Goal: Check status: Check status

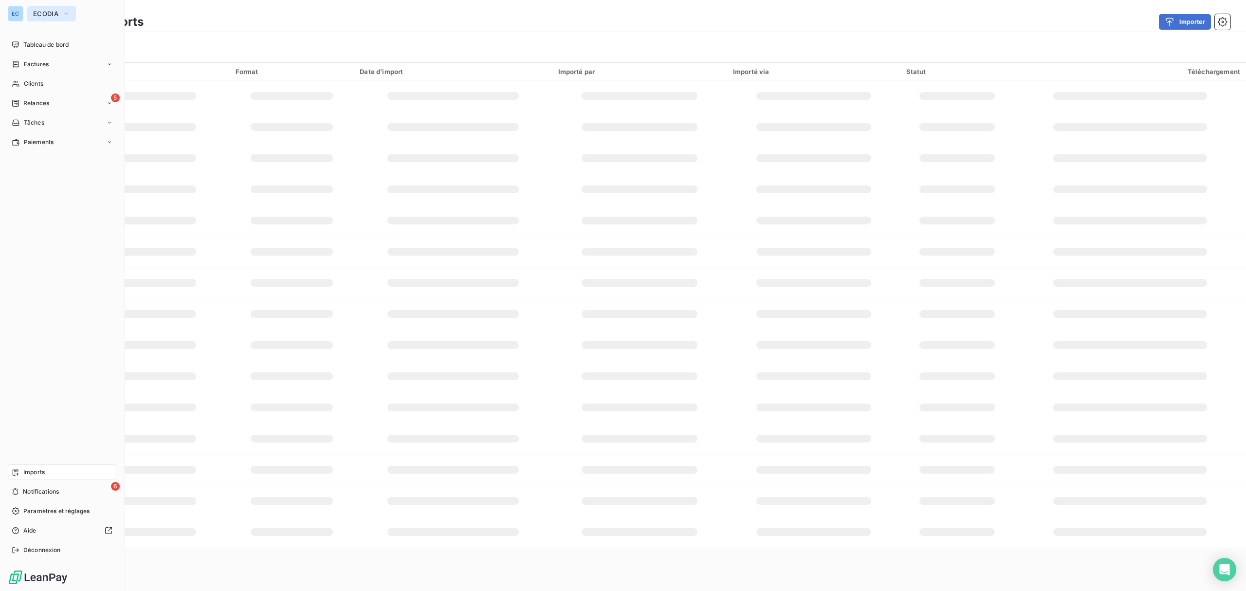
click at [46, 12] on span "ECODIA" at bounding box center [45, 14] width 25 height 8
click at [79, 63] on span "Baromatic" at bounding box center [90, 63] width 86 height 10
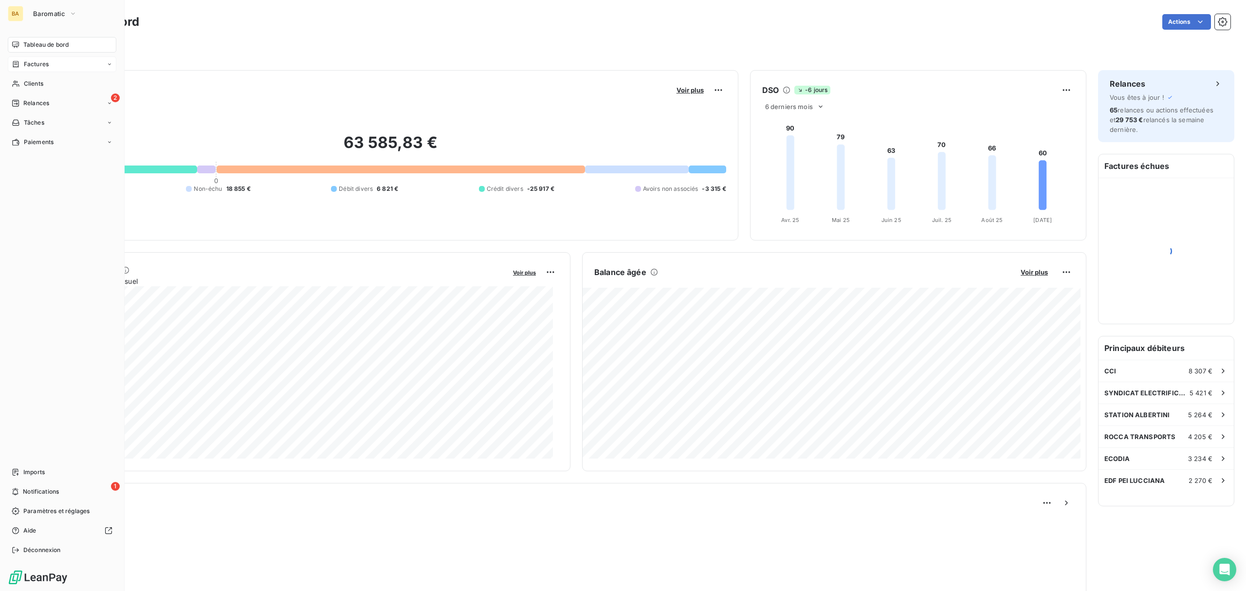
click at [28, 64] on span "Factures" at bounding box center [36, 64] width 25 height 9
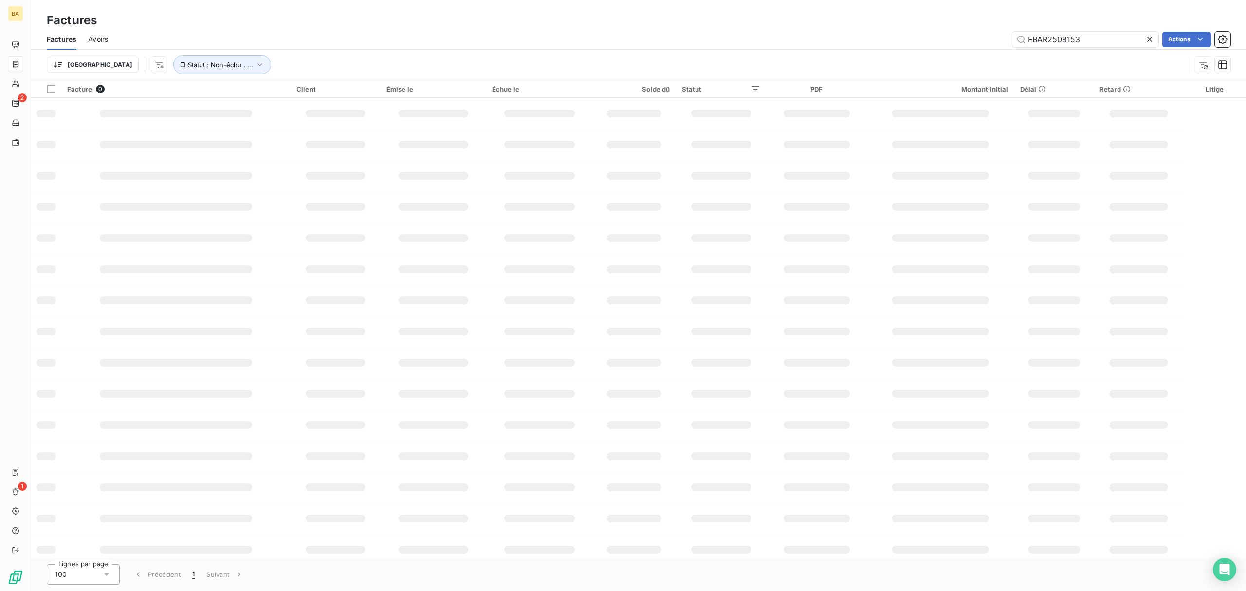
click at [935, 46] on div "FBAR2508153 Actions" at bounding box center [675, 40] width 1110 height 16
click at [1081, 43] on input "FBAR2508153" at bounding box center [1085, 40] width 146 height 16
click at [1038, 45] on input "FBAR2508153" at bounding box center [1085, 40] width 146 height 16
paste input "9110"
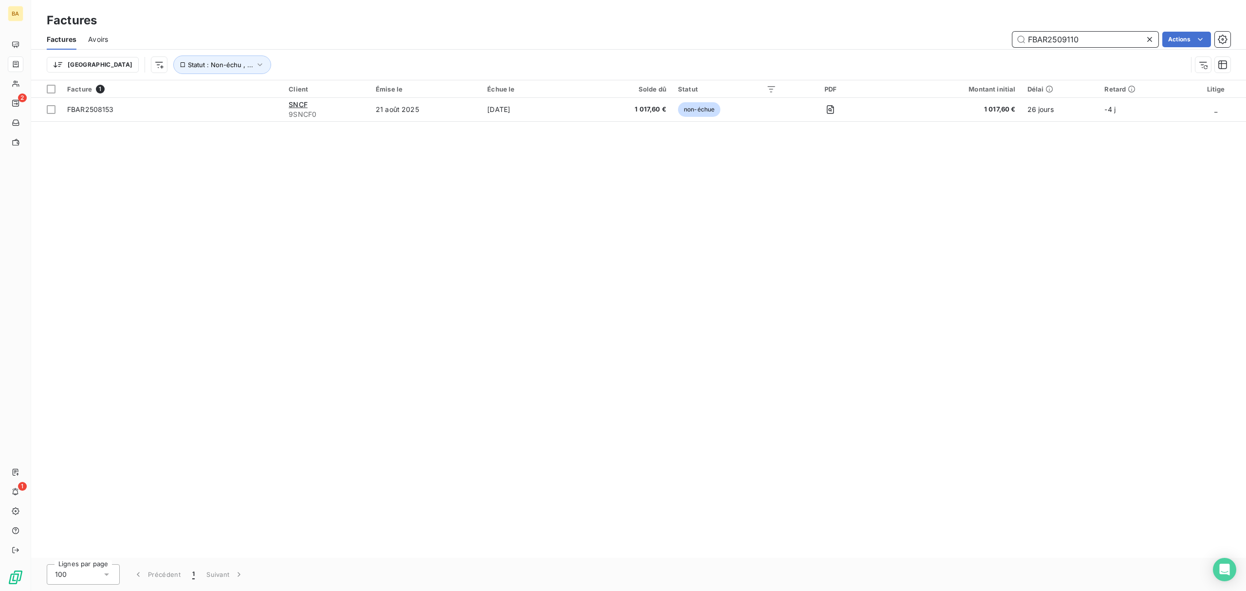
type input "FBAR2509110"
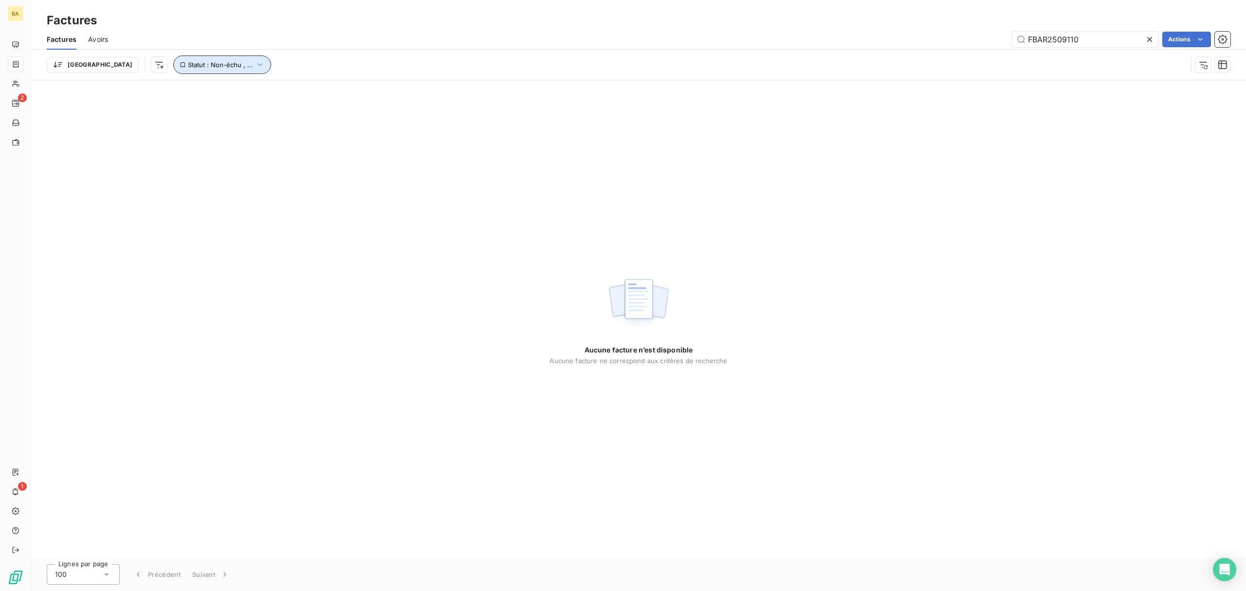
click at [199, 67] on span "Statut : Non-échu , ..." at bounding box center [220, 65] width 65 height 8
click at [308, 93] on div "non-échue échue" at bounding box center [305, 90] width 140 height 20
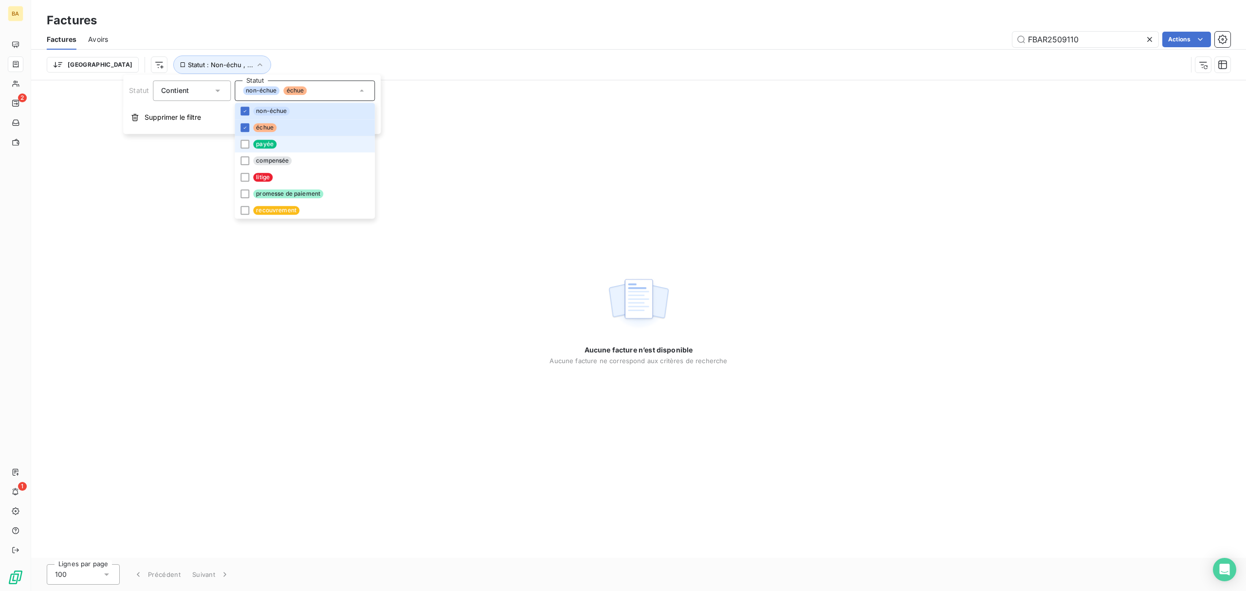
click at [266, 145] on span "payée" at bounding box center [264, 144] width 23 height 9
click at [274, 155] on li "compensée" at bounding box center [305, 160] width 140 height 17
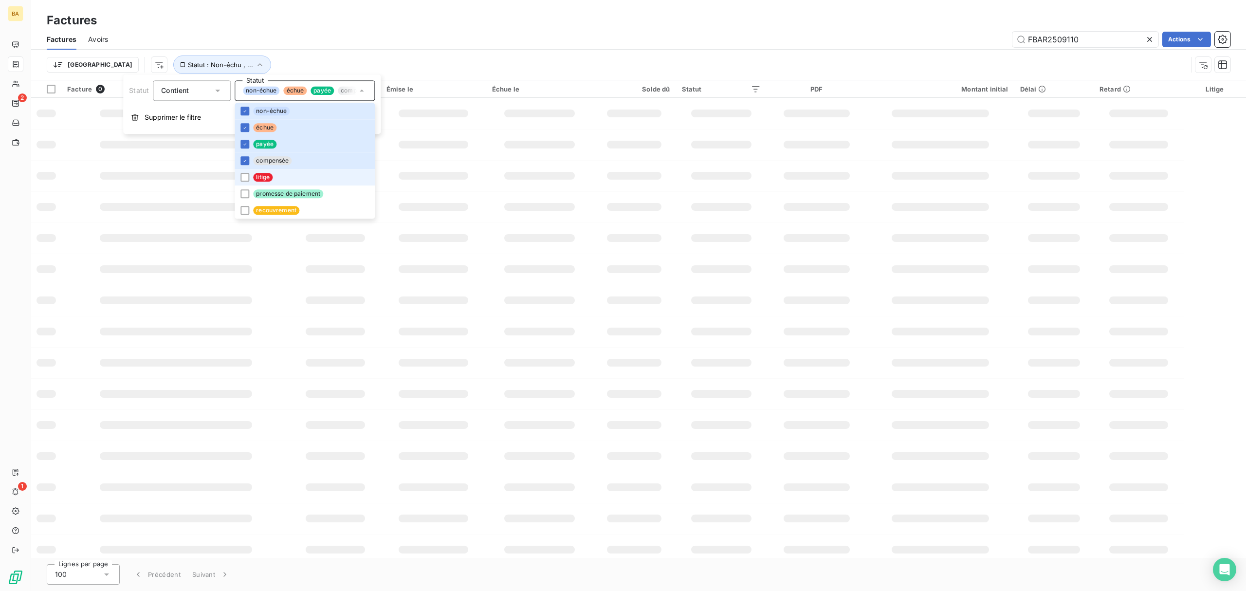
click at [271, 170] on li "litige" at bounding box center [305, 177] width 140 height 17
click at [271, 181] on li "litige" at bounding box center [305, 177] width 140 height 17
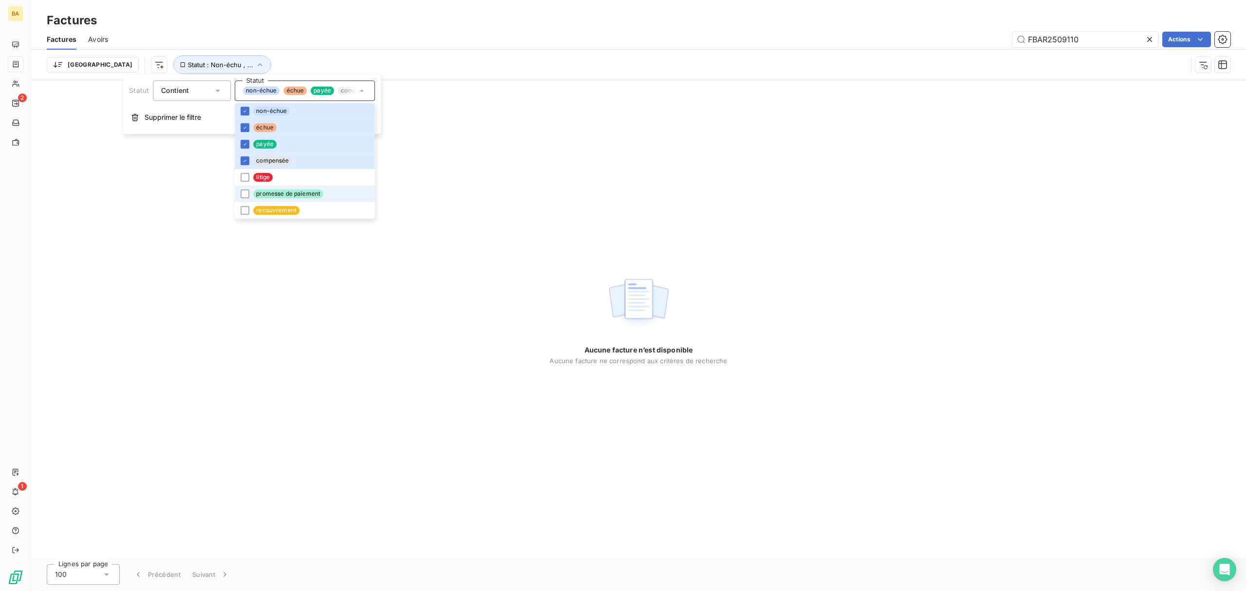
click at [280, 191] on span "promesse de paiement" at bounding box center [288, 193] width 70 height 9
click at [277, 209] on span "recouvrement" at bounding box center [276, 210] width 46 height 9
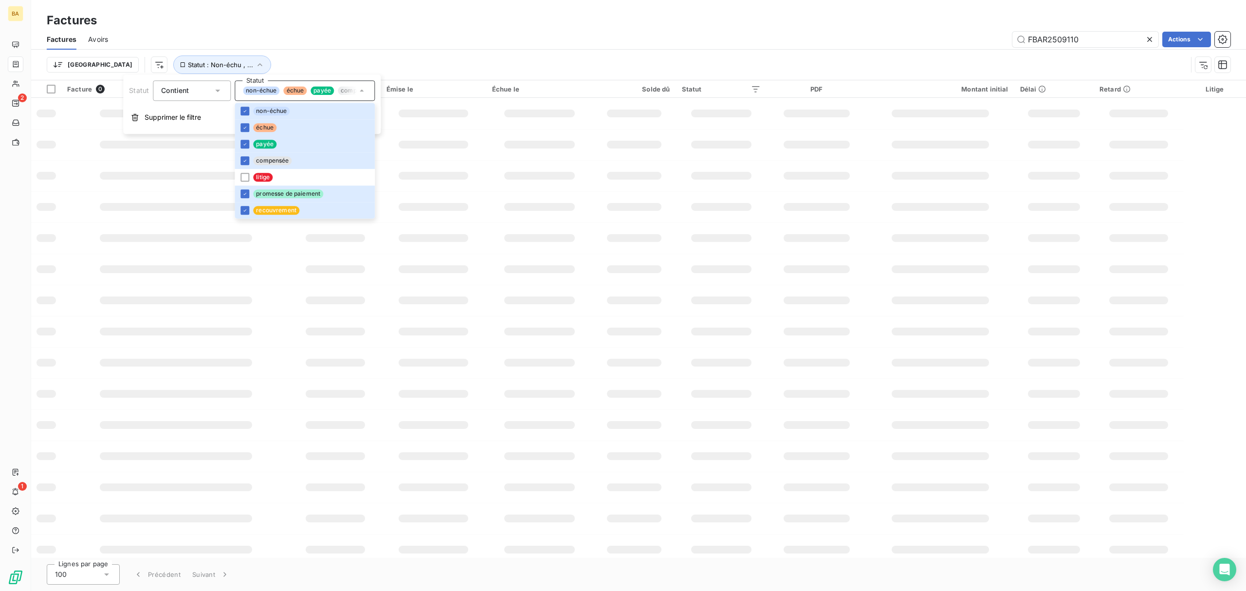
click at [397, 16] on div "Factures" at bounding box center [638, 21] width 1214 height 18
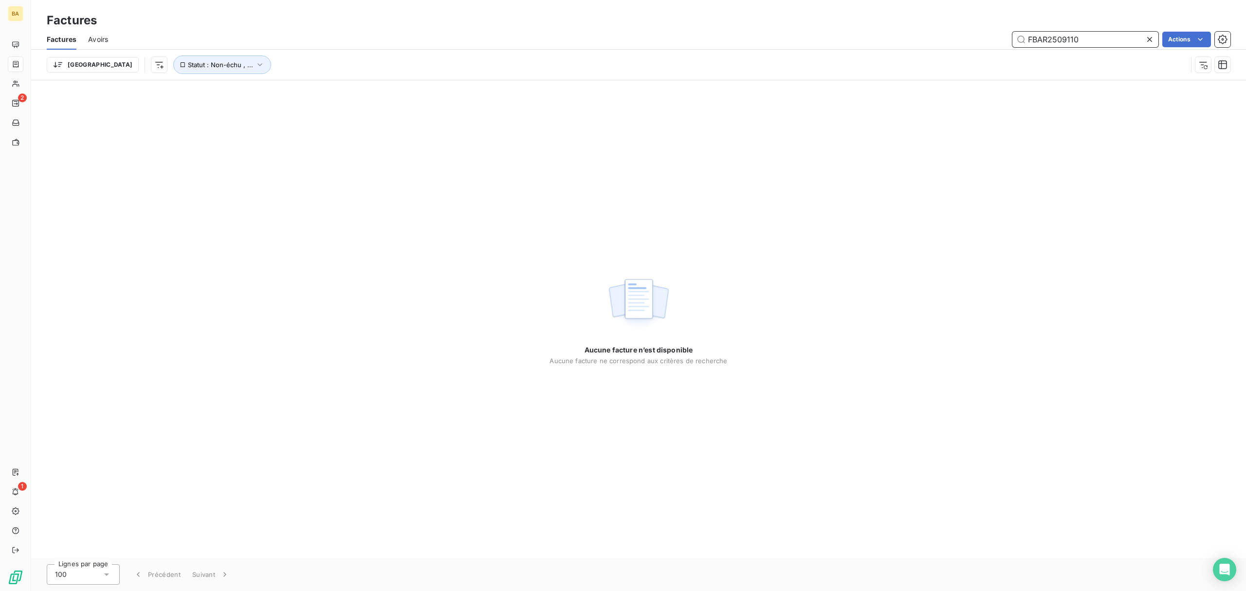
click at [1077, 37] on input "FBAR2509110" at bounding box center [1085, 40] width 146 height 16
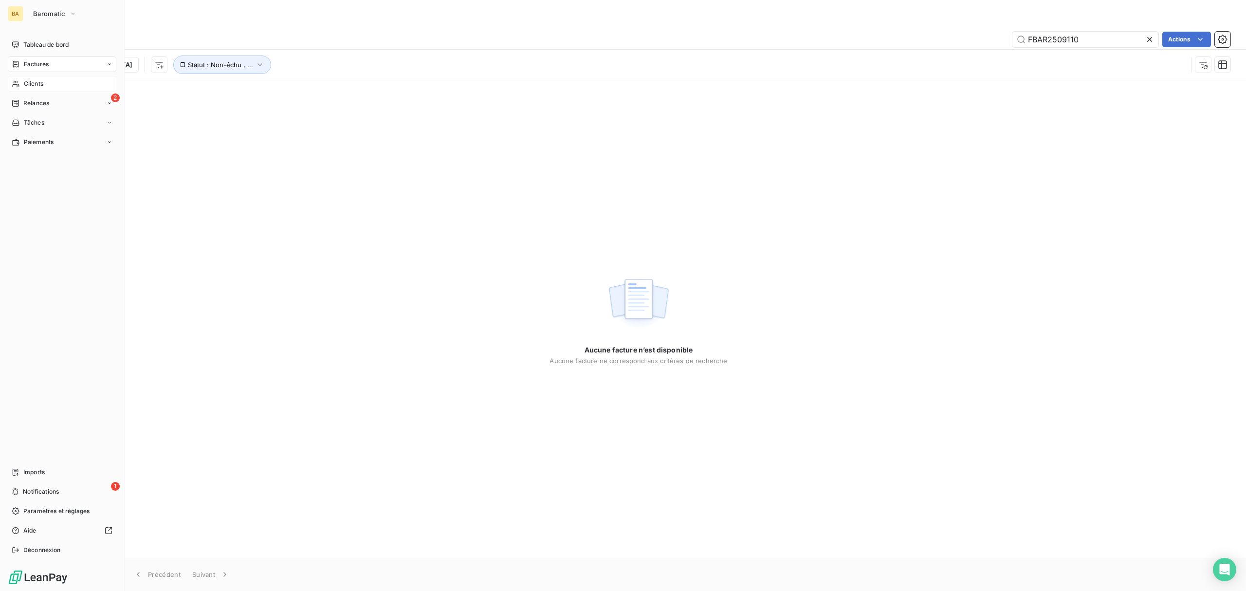
click at [35, 82] on span "Clients" at bounding box center [33, 83] width 19 height 9
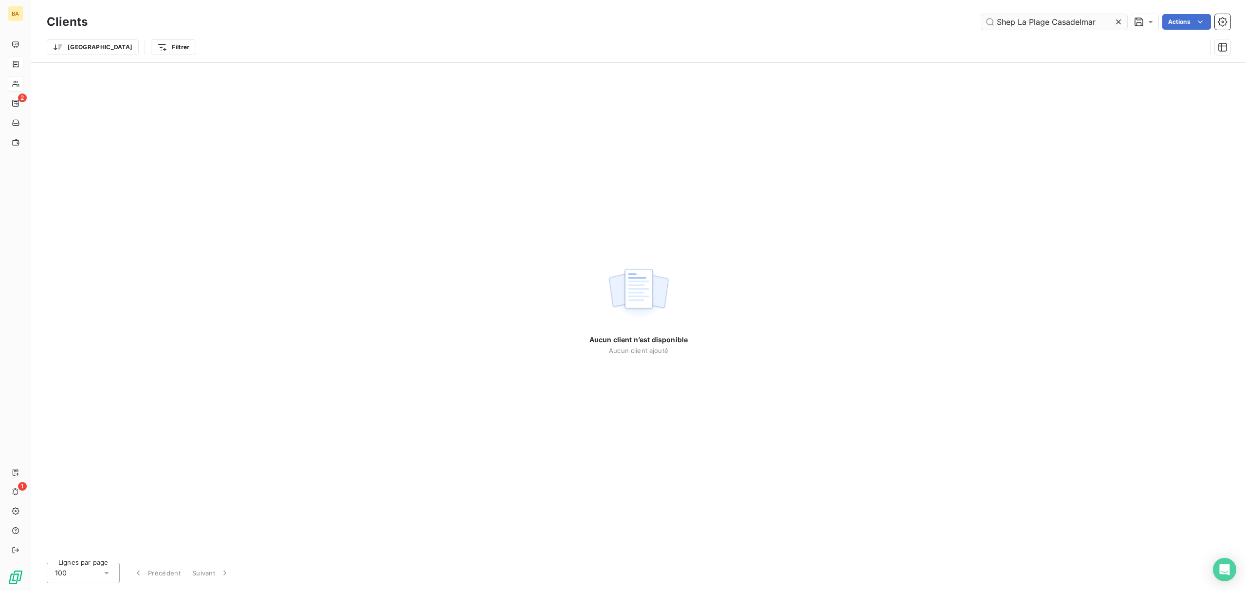
click at [1027, 26] on input "Shep La Plage Casadelmar" at bounding box center [1054, 22] width 146 height 16
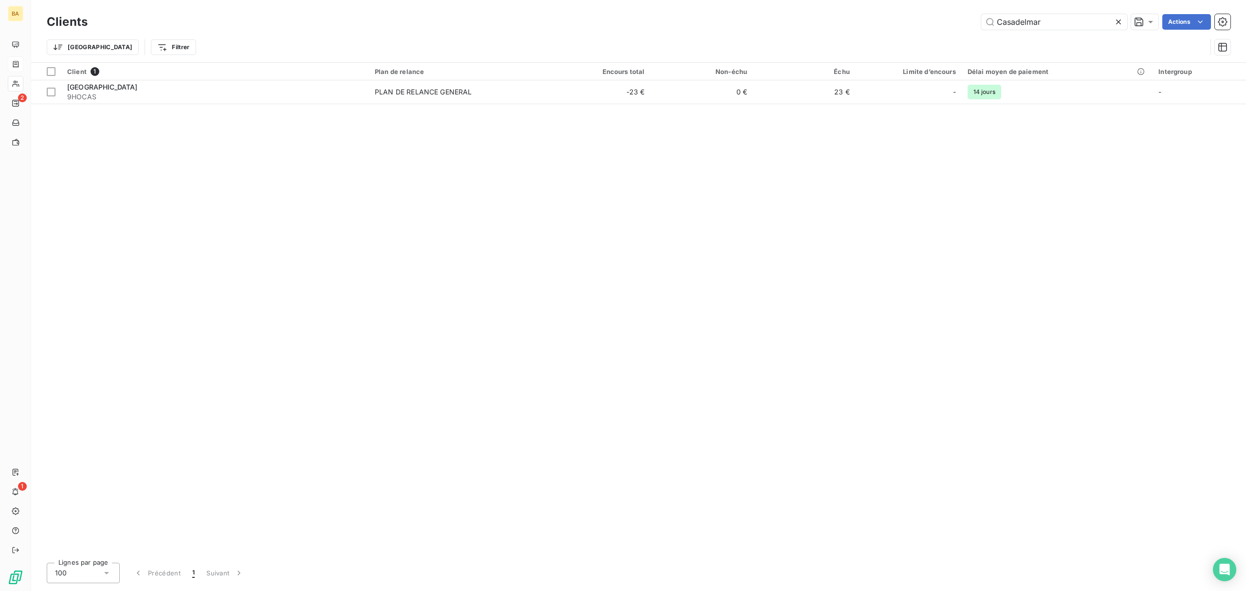
type input "Casadelmar"
click at [522, 49] on div "Trier Filtrer" at bounding box center [627, 47] width 1160 height 18
